Goal: Find specific page/section: Find specific page/section

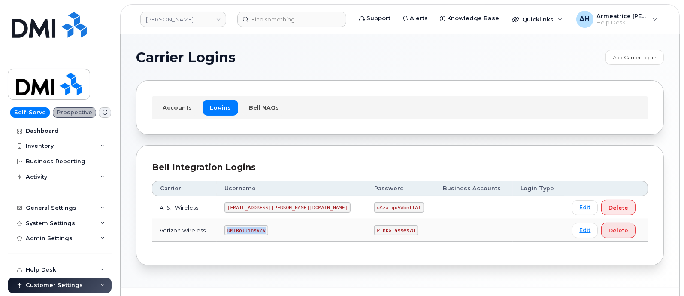
drag, startPoint x: 238, startPoint y: 228, endPoint x: 292, endPoint y: 230, distance: 53.6
click at [292, 230] on td "DMIRollinsVZW" at bounding box center [292, 230] width 150 height 23
copy code "DMIRollinsVZW"
drag, startPoint x: 335, startPoint y: 229, endPoint x: 377, endPoint y: 235, distance: 42.5
click at [377, 235] on td "P!nkGlasses78" at bounding box center [400, 230] width 69 height 23
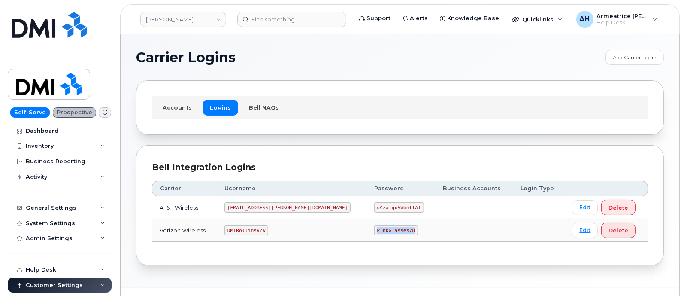
copy code "P!nkGlasses78"
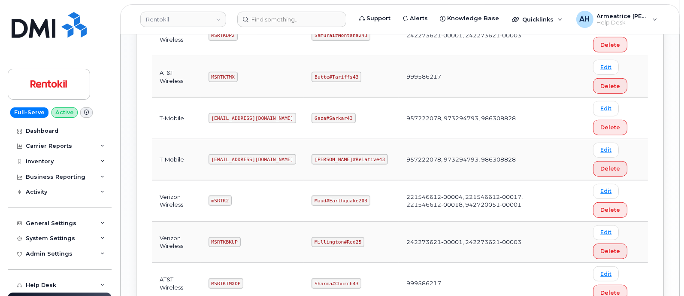
scroll to position [682, 0]
